Goal: Transaction & Acquisition: Purchase product/service

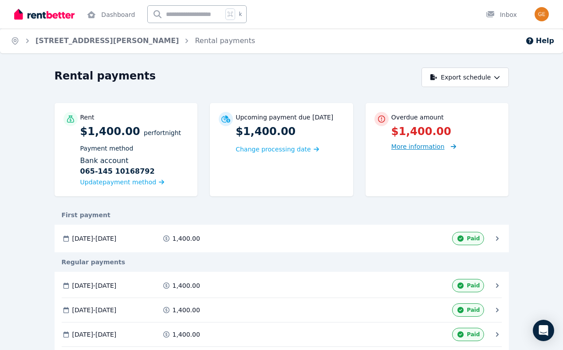
click at [408, 147] on span "More information" at bounding box center [418, 146] width 53 height 7
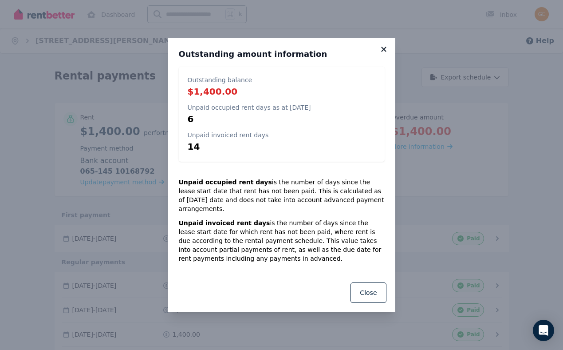
click at [381, 53] on icon at bounding box center [384, 49] width 9 height 8
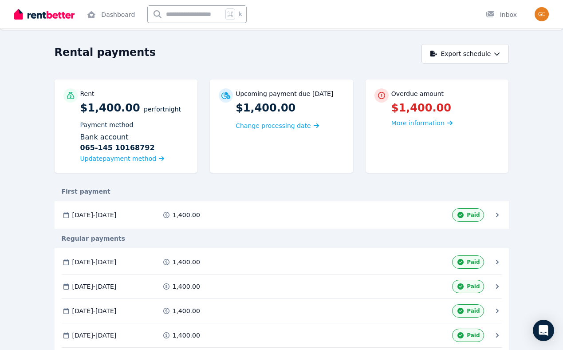
scroll to position [24, 0]
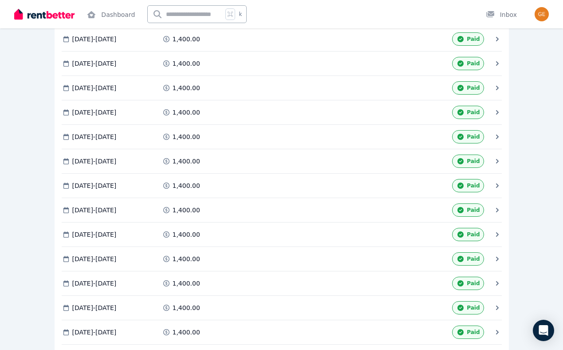
scroll to position [665, 0]
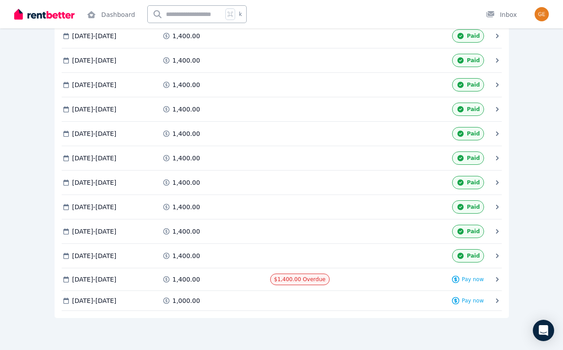
click at [470, 278] on span "Pay now" at bounding box center [473, 279] width 22 height 7
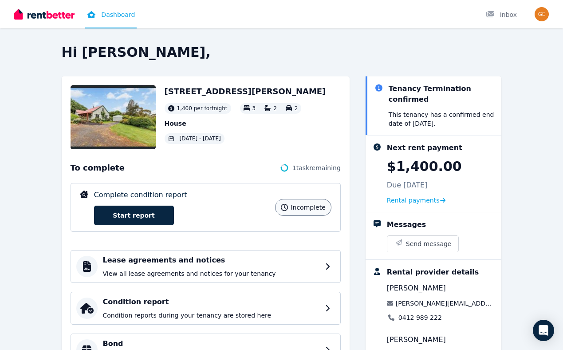
click at [40, 135] on div "Hi [PERSON_NAME], [STREET_ADDRESS][GEOGRAPHIC_DATA][PERSON_NAME] per fortnight …" at bounding box center [281, 284] width 563 height 481
click at [49, 168] on div "Hi [PERSON_NAME], [STREET_ADDRESS][GEOGRAPHIC_DATA][PERSON_NAME] per fortnight …" at bounding box center [281, 284] width 563 height 481
click at [29, 152] on div "Hi [PERSON_NAME], [STREET_ADDRESS][GEOGRAPHIC_DATA][PERSON_NAME] per fortnight …" at bounding box center [281, 284] width 563 height 481
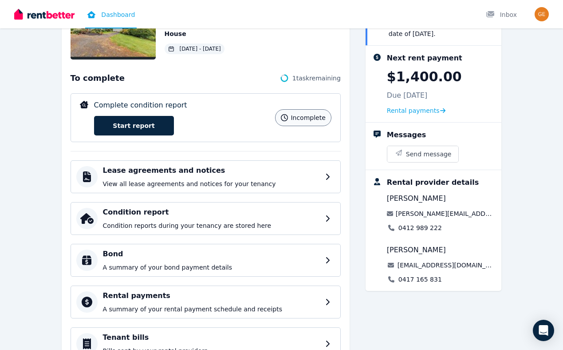
scroll to position [175, 0]
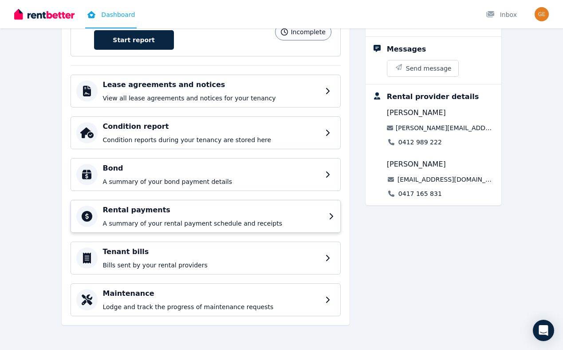
click at [144, 212] on h4 "Rental payments" at bounding box center [213, 210] width 221 height 11
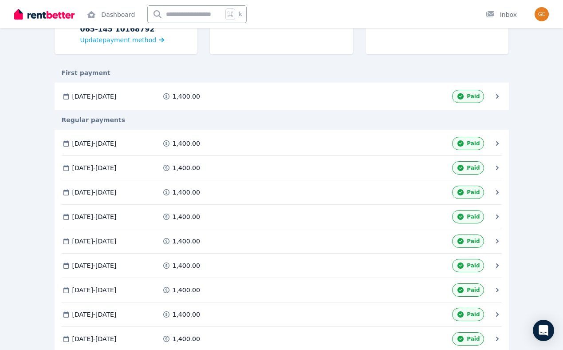
scroll to position [143, 0]
click at [256, 145] on div "1,400.00" at bounding box center [215, 142] width 106 height 9
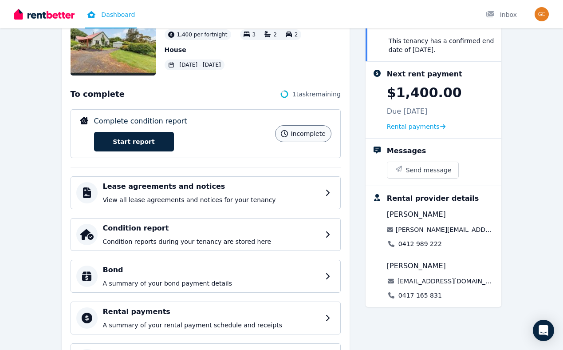
scroll to position [175, 0]
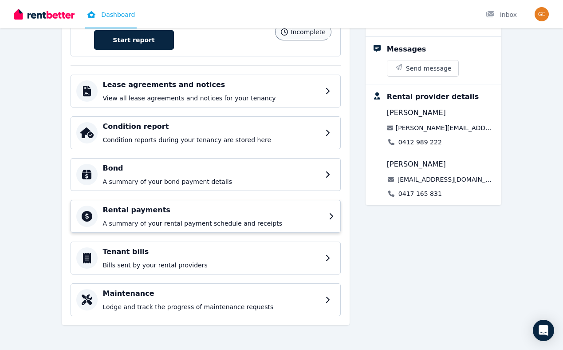
click at [177, 212] on h4 "Rental payments" at bounding box center [213, 210] width 221 height 11
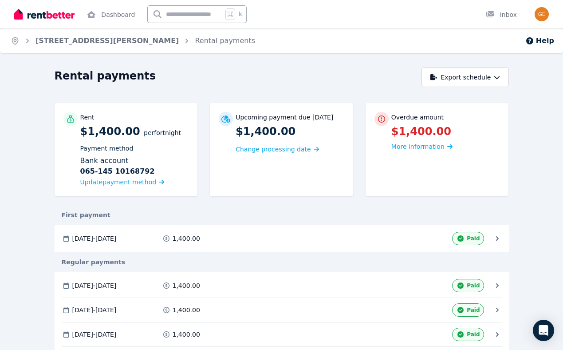
click at [475, 76] on button "Export schedule" at bounding box center [465, 77] width 87 height 20
click at [448, 101] on div "PDF" at bounding box center [465, 100] width 75 height 9
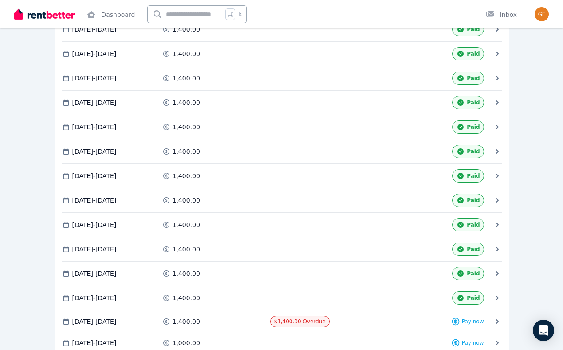
scroll to position [665, 0]
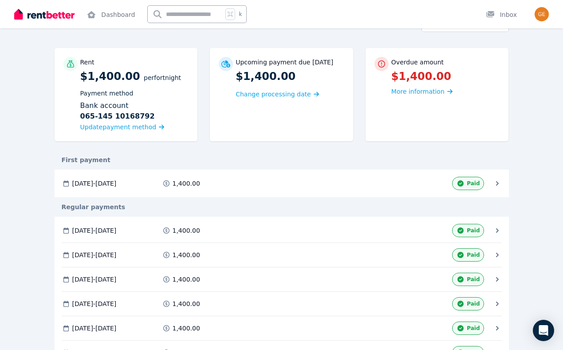
scroll to position [21, 0]
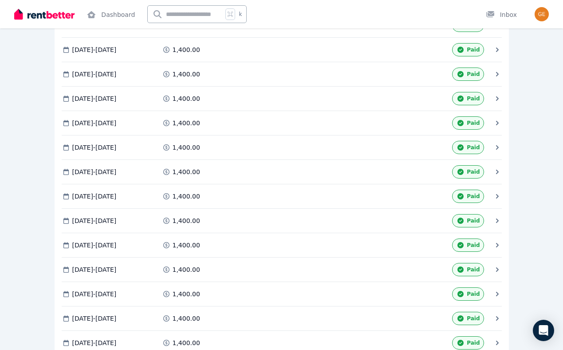
scroll to position [665, 0]
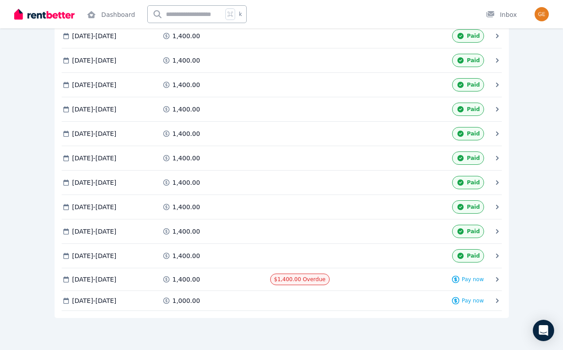
click at [236, 280] on div "1,400.00" at bounding box center [215, 279] width 106 height 9
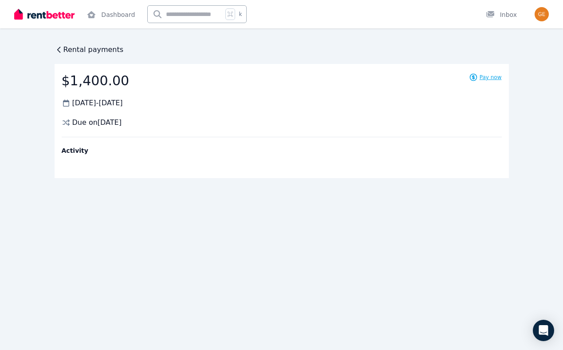
click at [488, 75] on span "Pay now" at bounding box center [491, 77] width 22 height 7
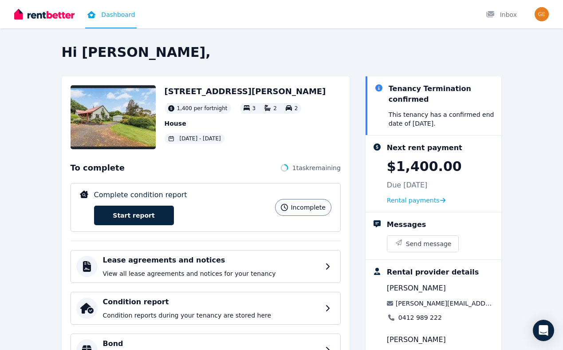
click at [34, 151] on div "Hi [PERSON_NAME], [STREET_ADDRESS][GEOGRAPHIC_DATA][PERSON_NAME] per fortnight …" at bounding box center [281, 284] width 563 height 481
click at [44, 170] on div "Hi [PERSON_NAME], [STREET_ADDRESS][GEOGRAPHIC_DATA][PERSON_NAME] per fortnight …" at bounding box center [281, 284] width 563 height 481
click at [201, 65] on div "Hi [PERSON_NAME], [STREET_ADDRESS][GEOGRAPHIC_DATA][PERSON_NAME] per fortnight …" at bounding box center [282, 276] width 440 height 465
click at [307, 166] on span "1 task remaining" at bounding box center [317, 167] width 48 height 9
click at [288, 166] on circle at bounding box center [284, 168] width 6 height 6
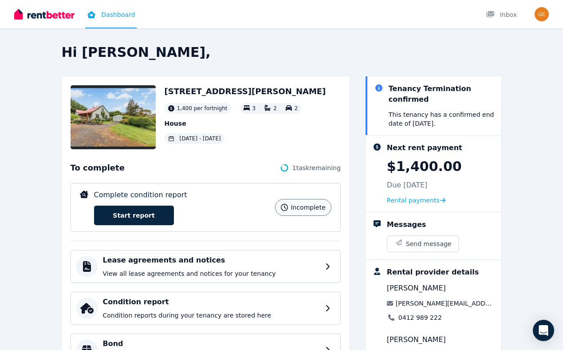
scroll to position [175, 0]
